Goal: Find specific page/section: Find specific page/section

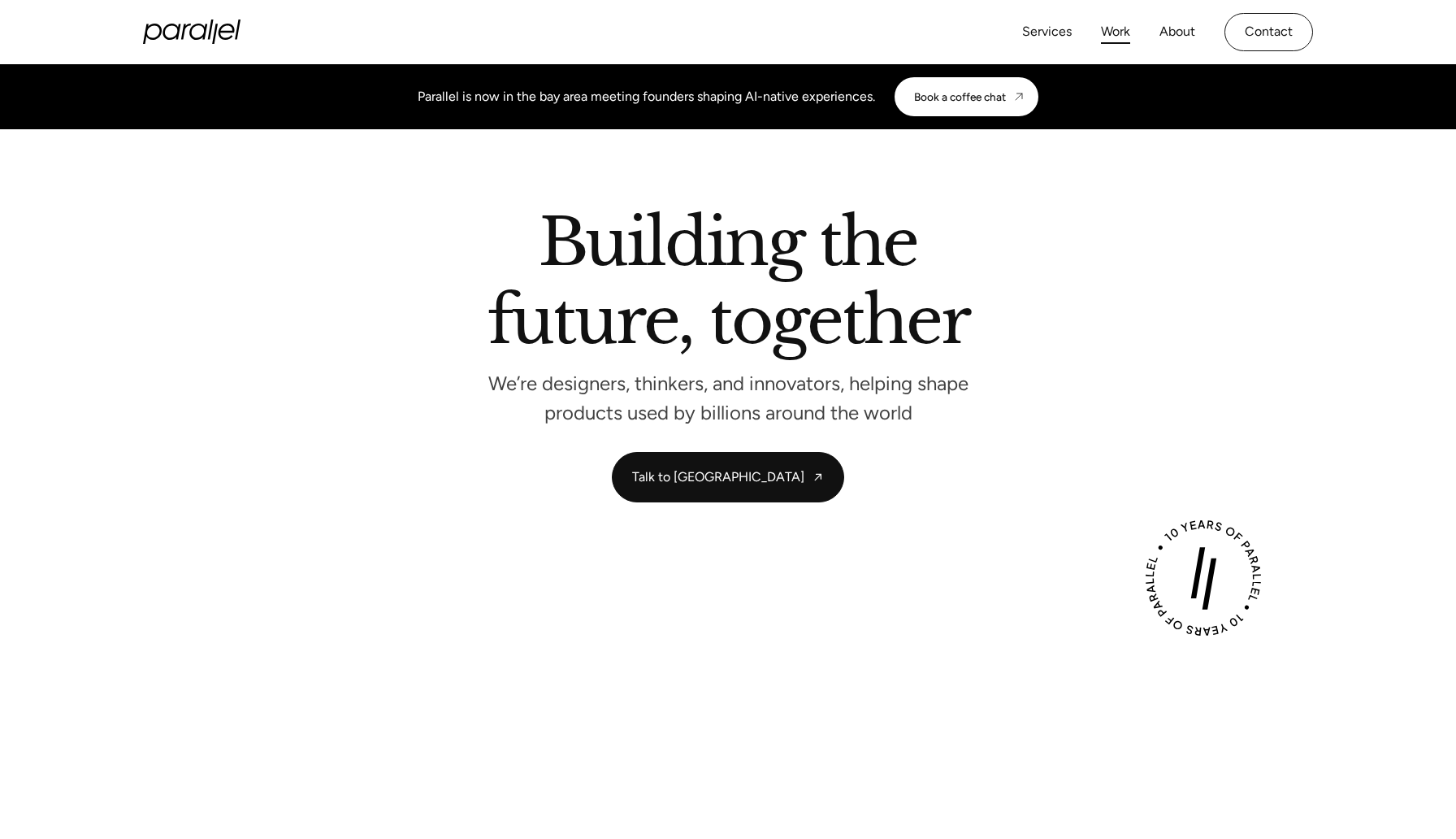
click at [1110, 28] on link "Work" at bounding box center [1115, 32] width 30 height 24
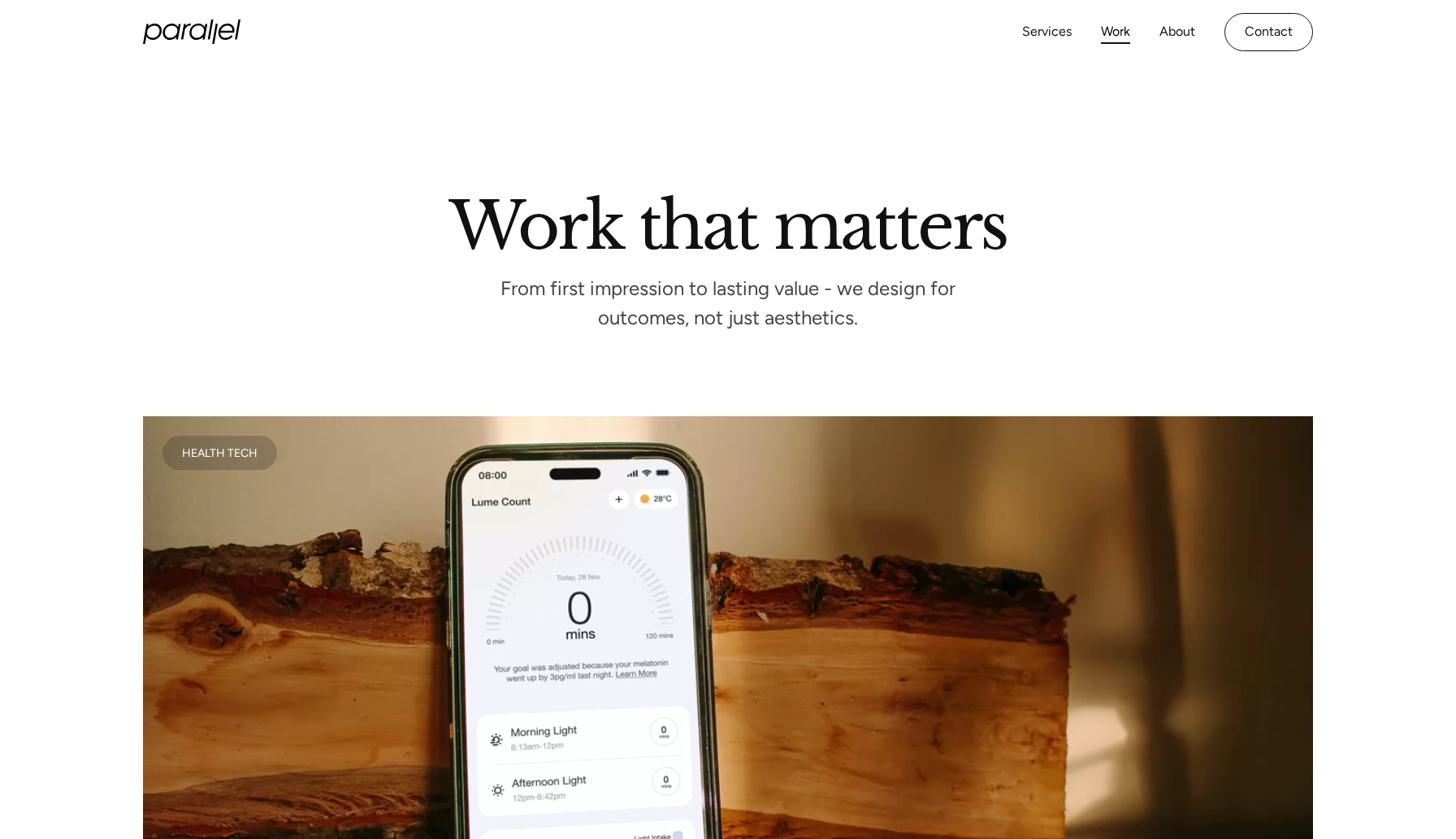
click at [1170, 46] on div "Services Work About Careers Contact" at bounding box center [1168, 33] width 291 height 38
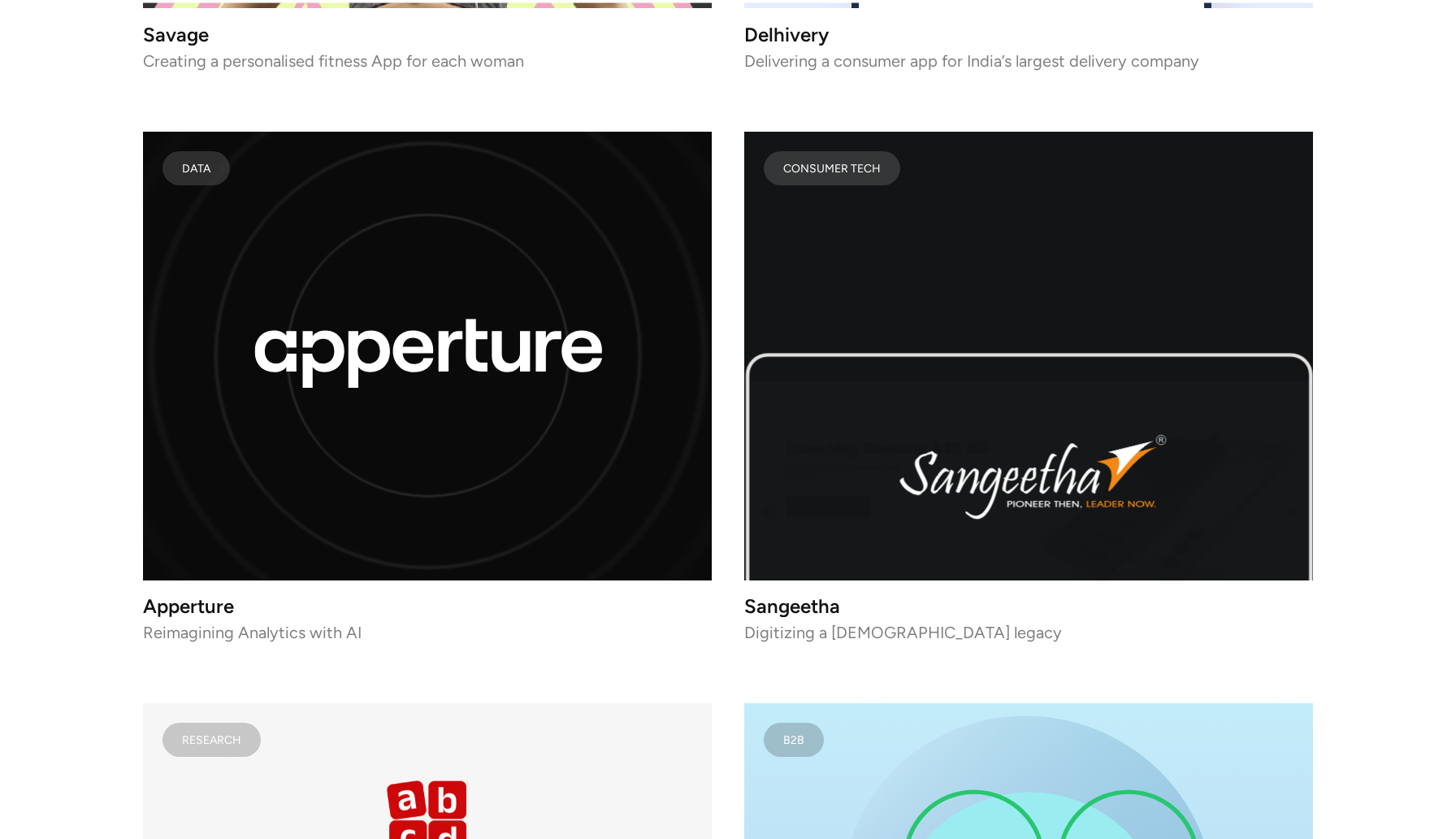
scroll to position [10760, 0]
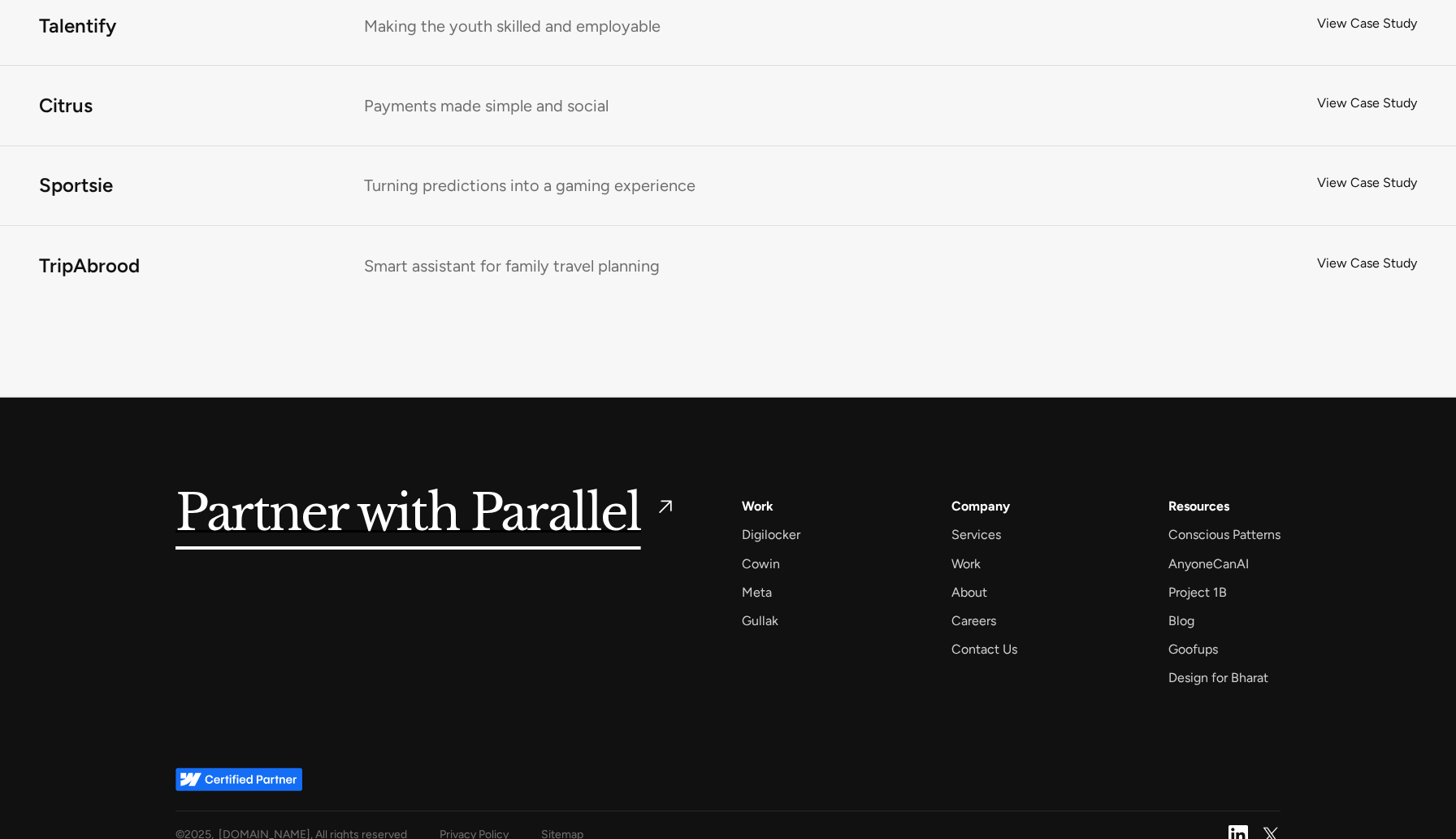
click at [968, 617] on div "Company Services Work About Careers Contact Us" at bounding box center [984, 578] width 66 height 165
click at [976, 610] on div "Careers" at bounding box center [974, 621] width 45 height 22
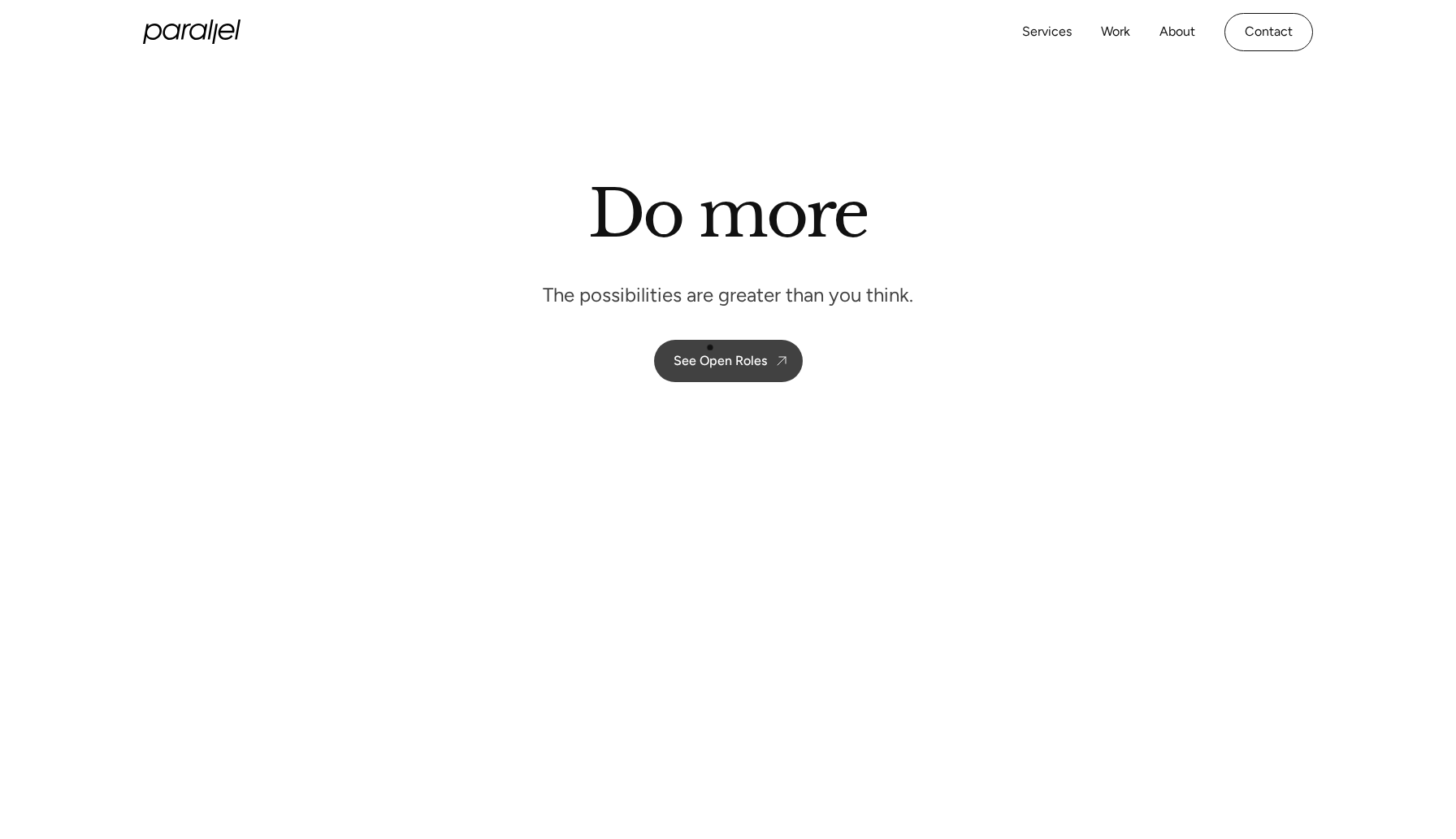
click at [710, 348] on link "See Open Roles" at bounding box center [728, 361] width 148 height 42
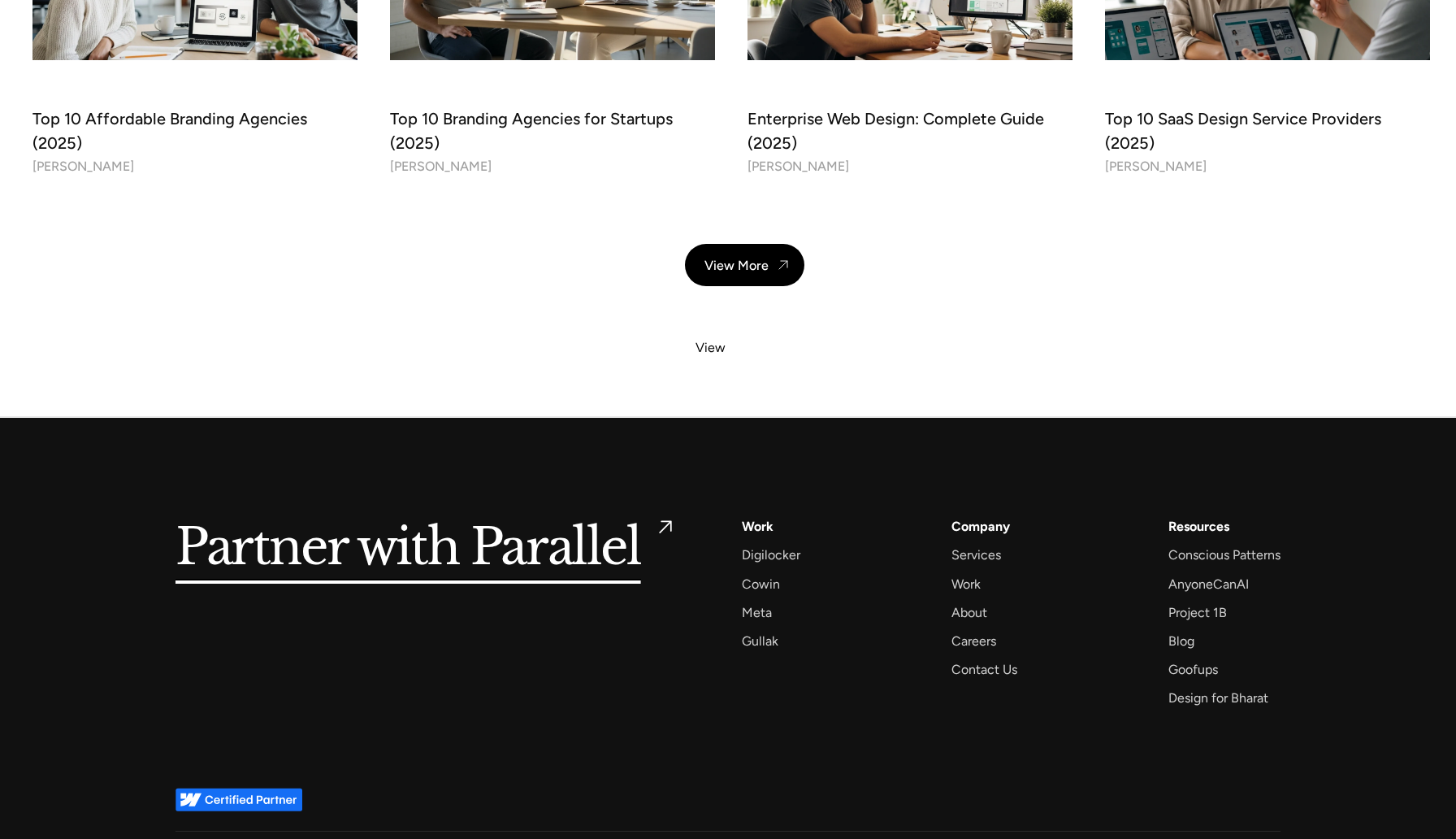
scroll to position [5833, 0]
